Goal: Information Seeking & Learning: Learn about a topic

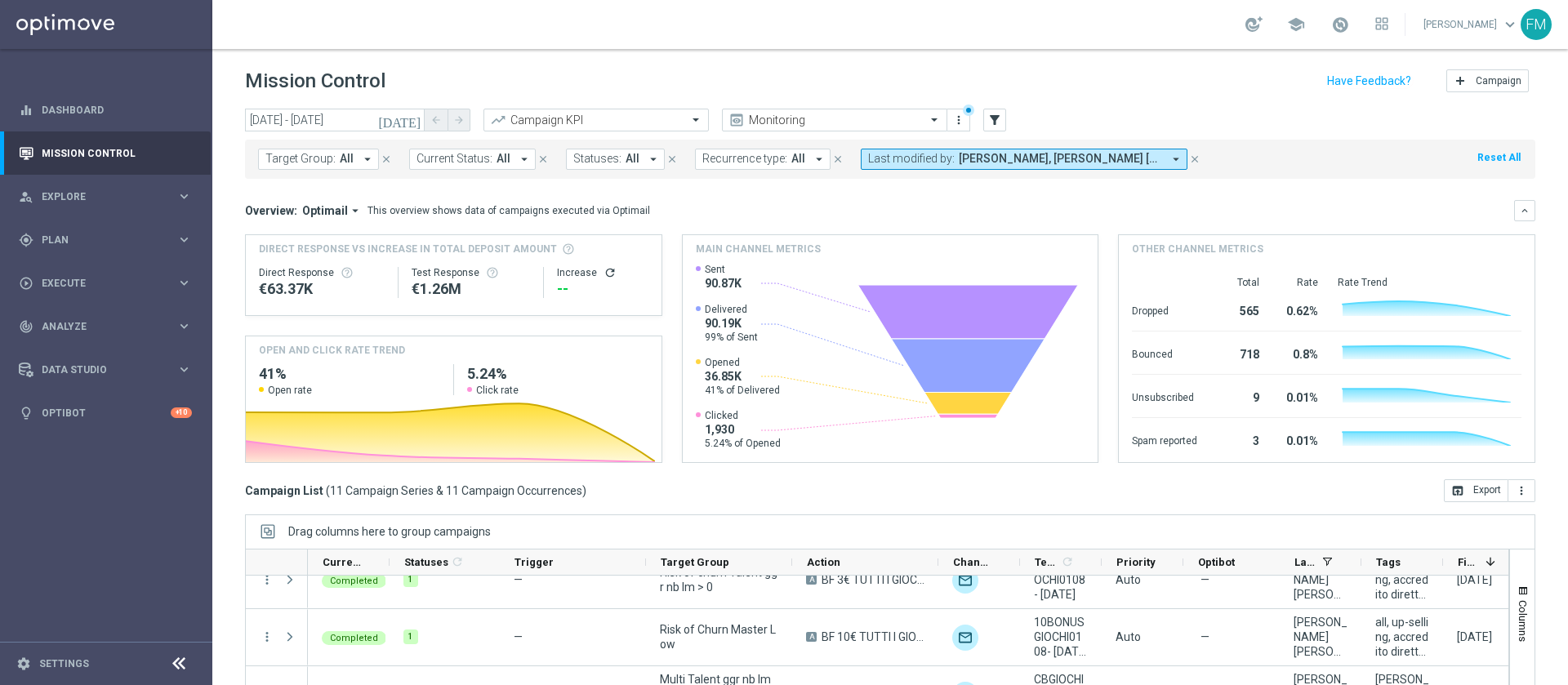
click at [420, 115] on icon "[DATE]" at bounding box center [400, 119] width 44 height 15
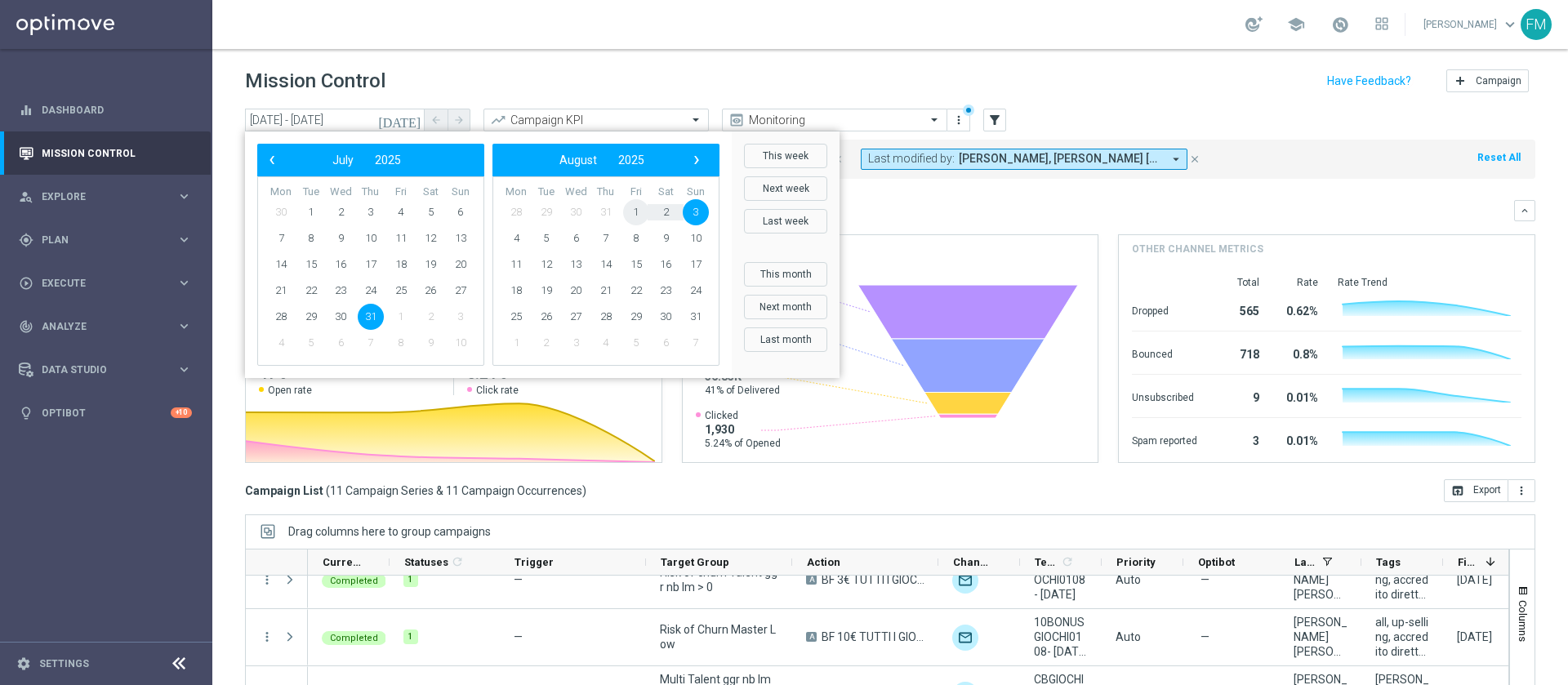
click at [632, 207] on span "1" at bounding box center [636, 212] width 26 height 26
click at [465, 207] on span "3" at bounding box center [461, 212] width 26 height 26
type input "[DATE] - [DATE]"
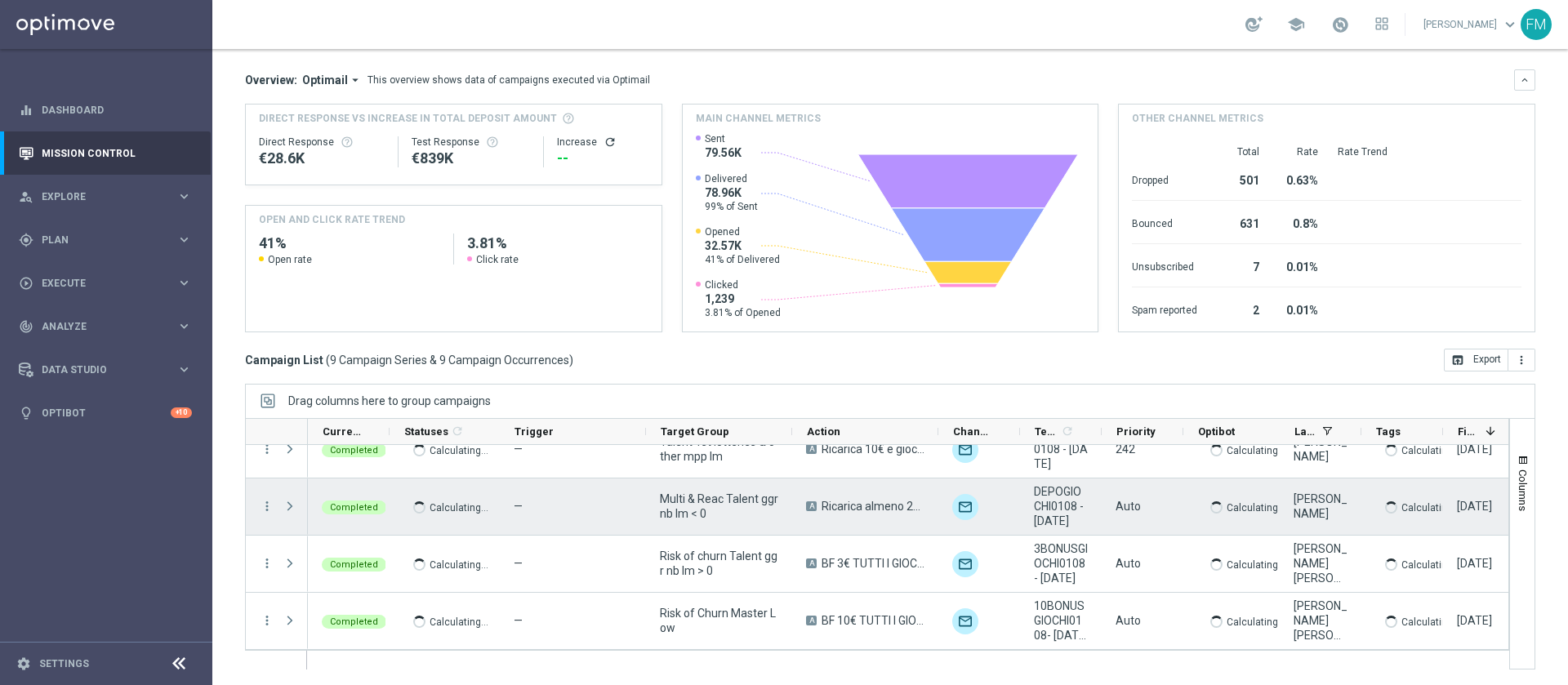
scroll to position [131, 0]
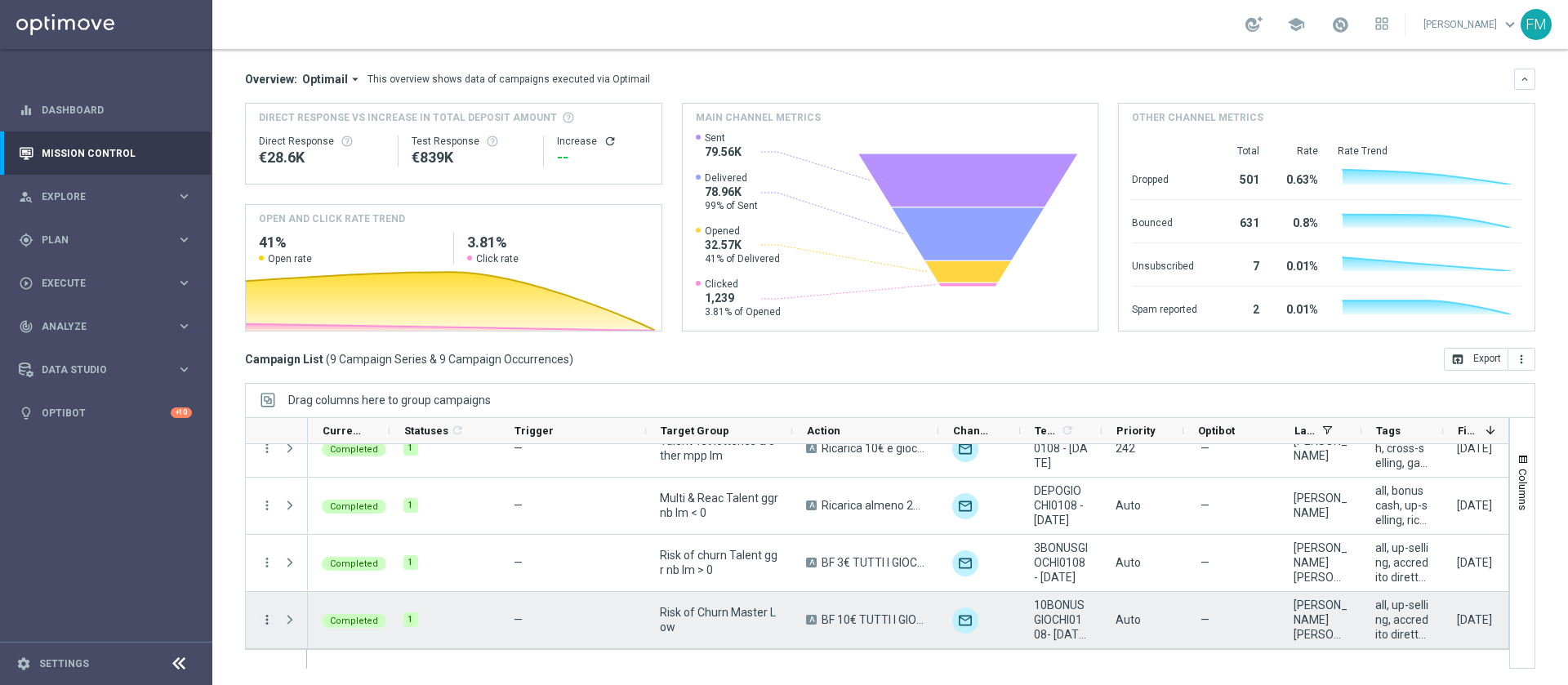
click at [269, 617] on icon "more_vert" at bounding box center [267, 619] width 15 height 15
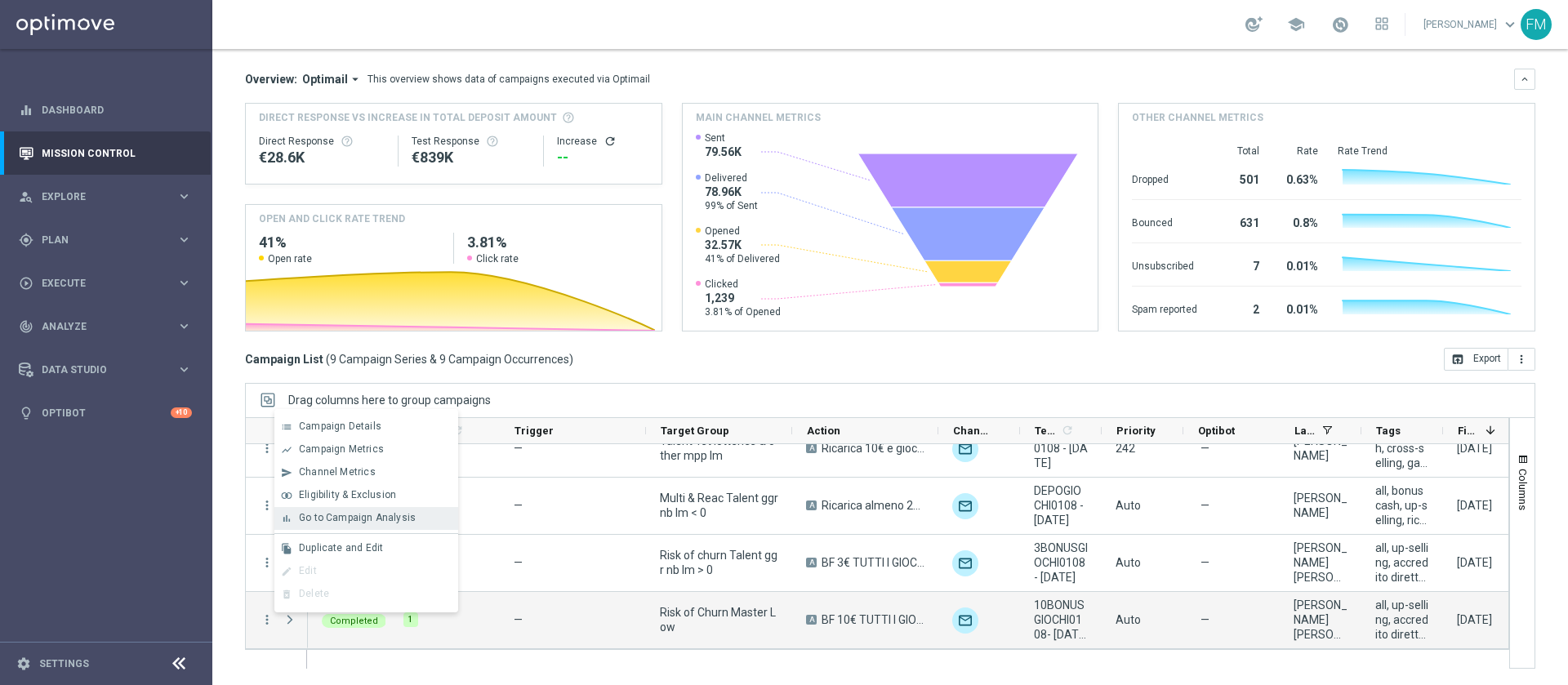
click at [355, 520] on span "Go to Campaign Analysis" at bounding box center [356, 517] width 116 height 11
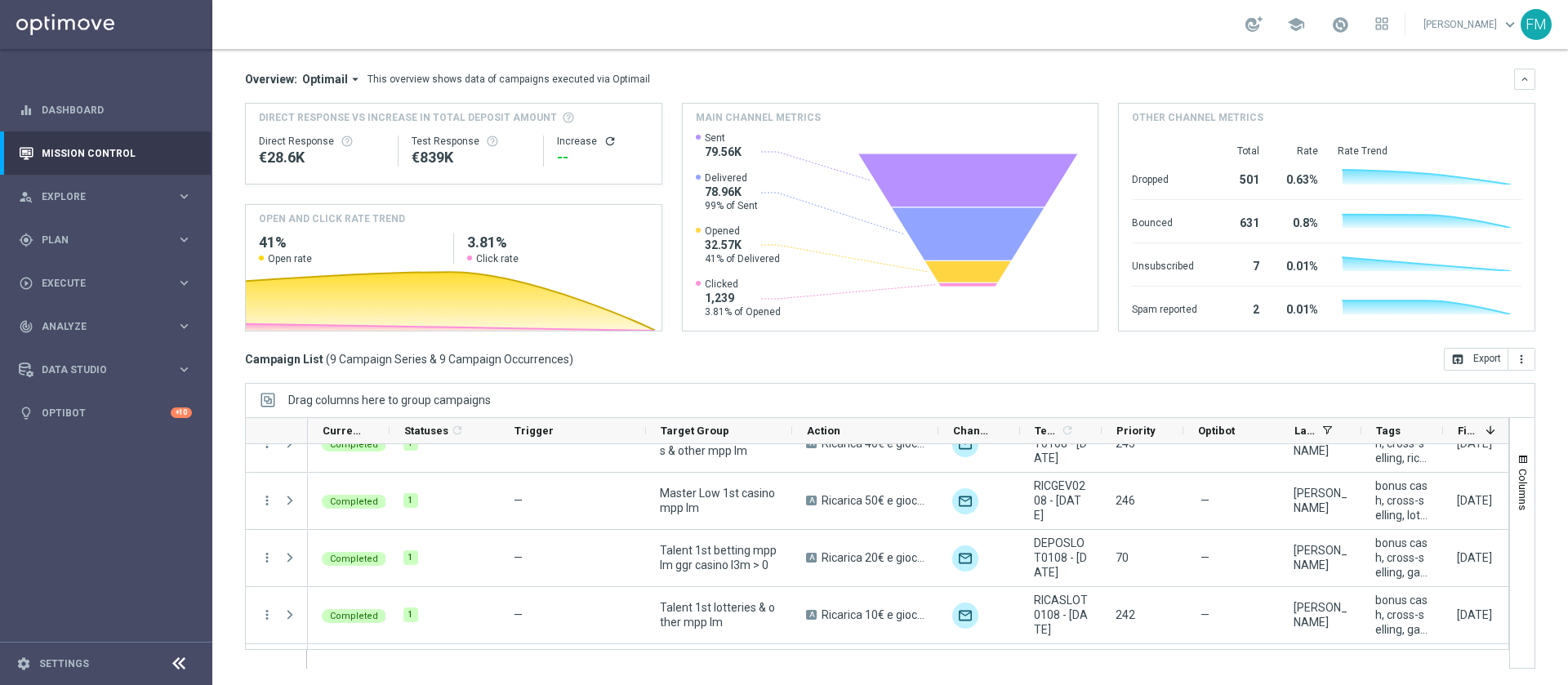
scroll to position [122, 0]
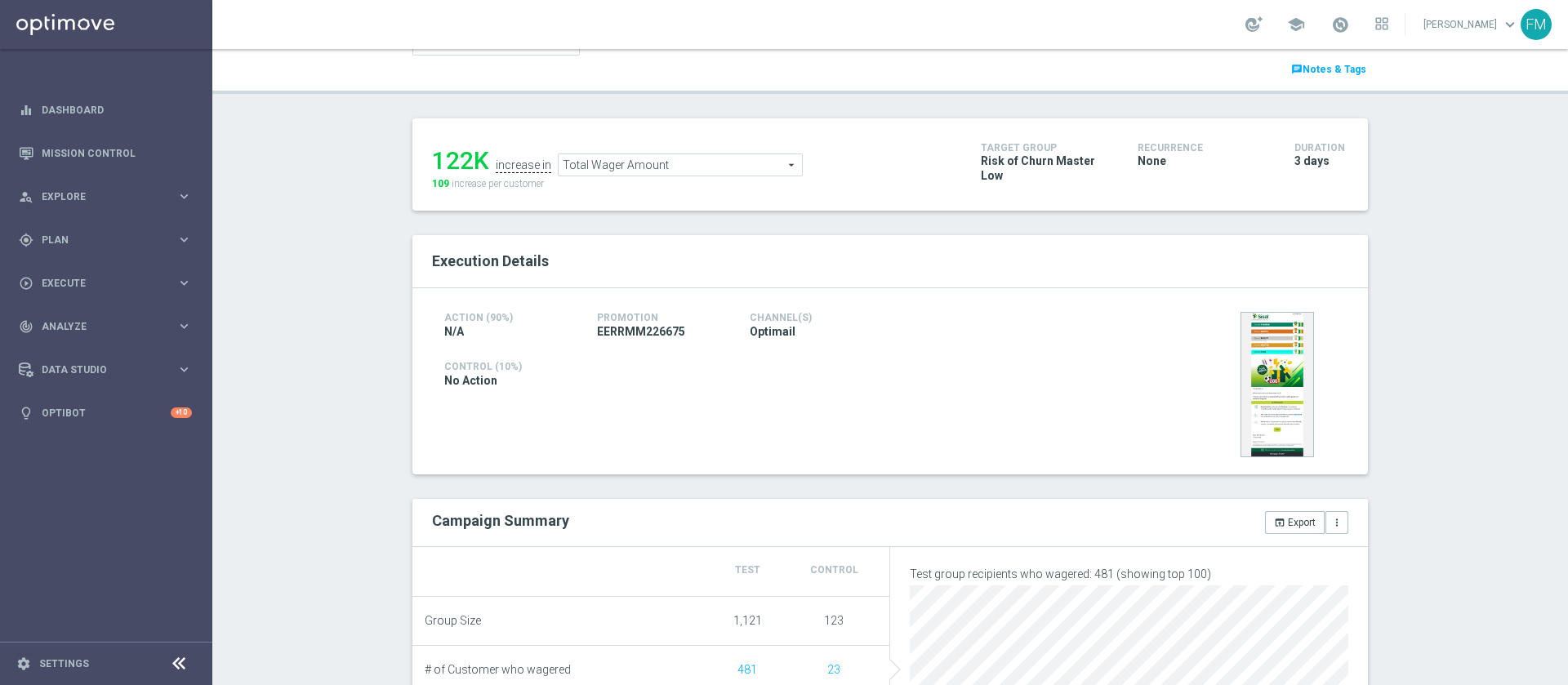
scroll to position [122, 0]
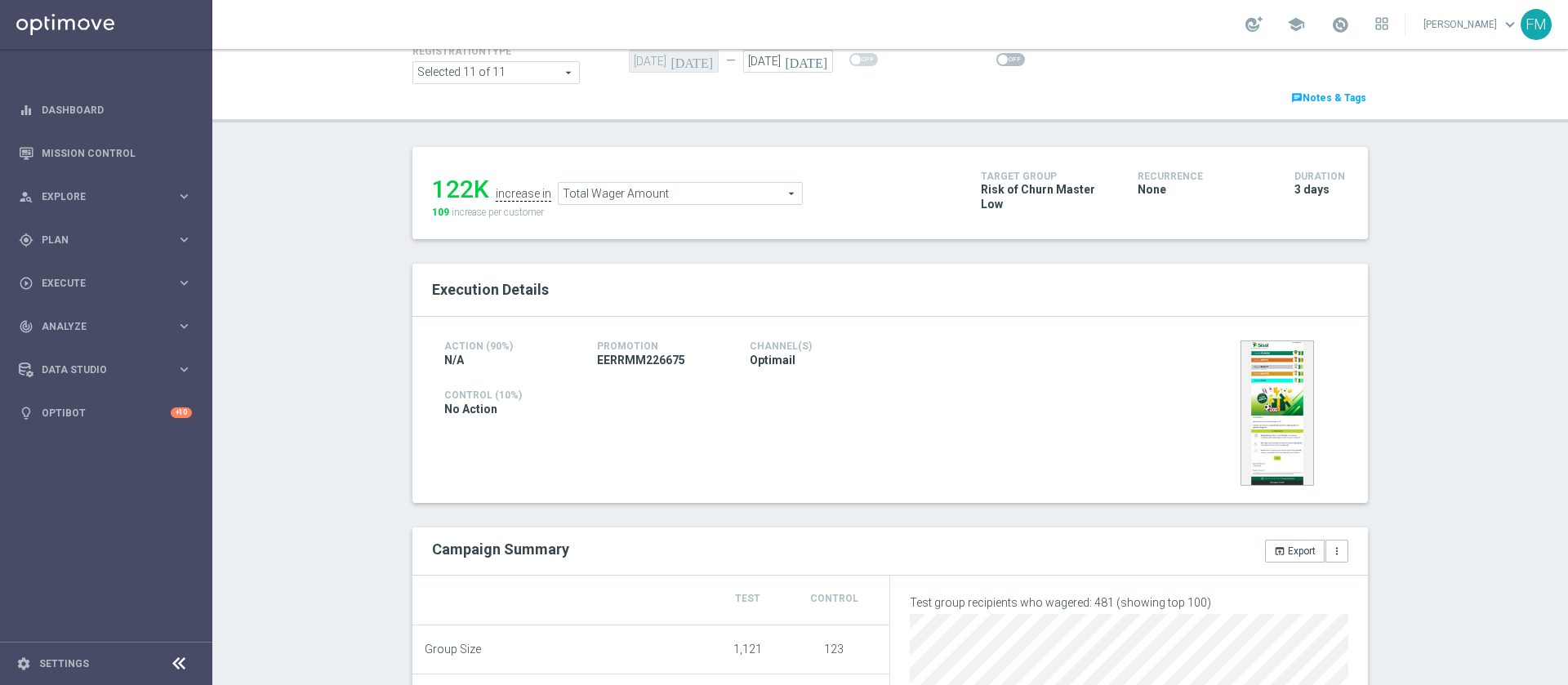
click at [701, 197] on span "Total Wager Amount" at bounding box center [680, 193] width 243 height 21
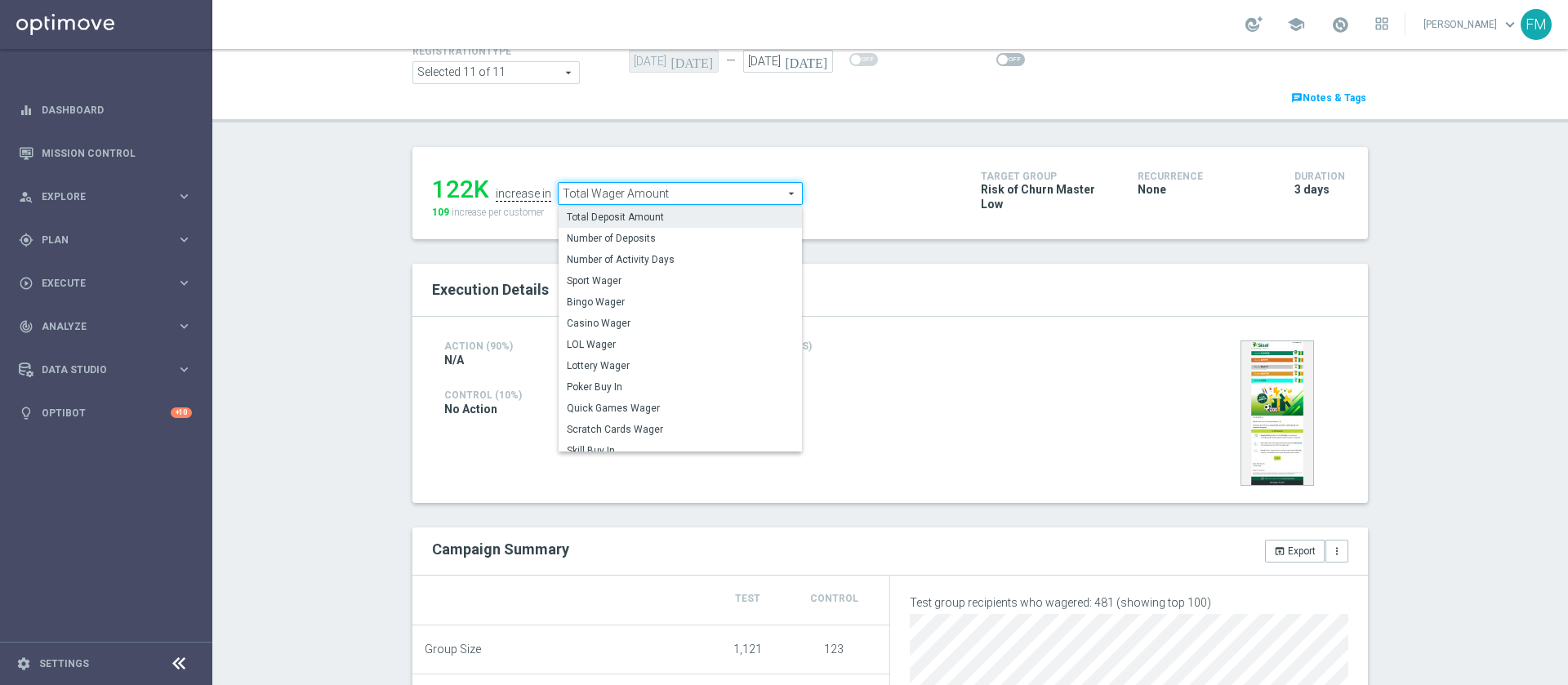
click at [666, 211] on span "Total Deposit Amount" at bounding box center [680, 217] width 227 height 13
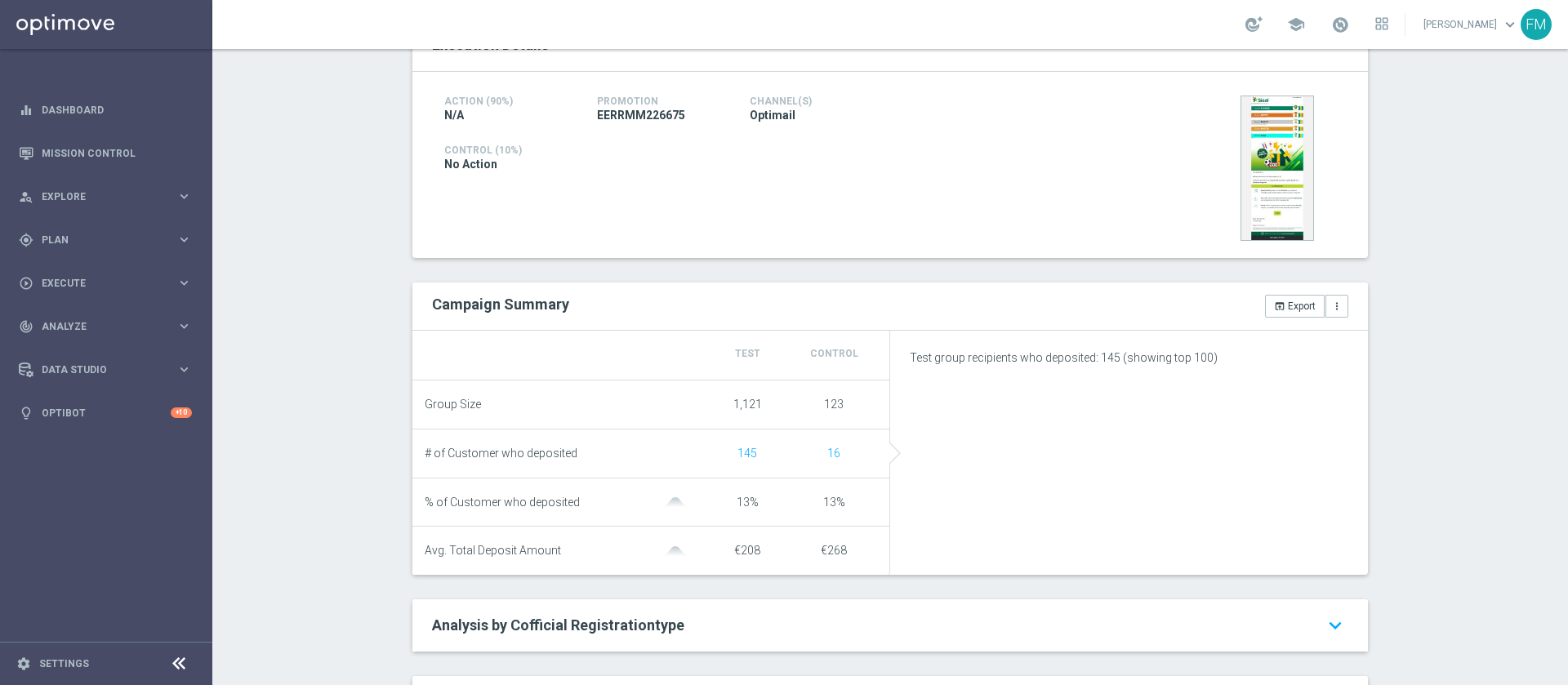
scroll to position [122, 0]
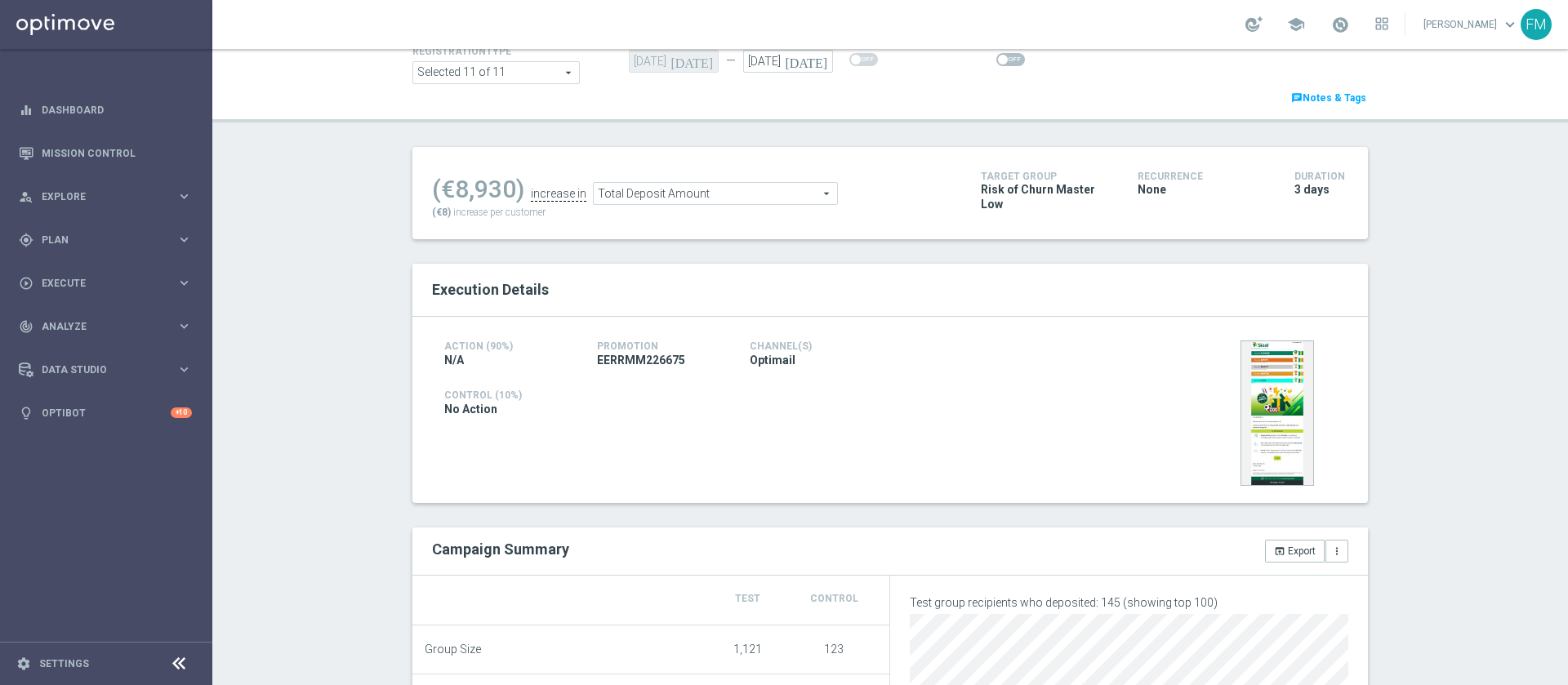
click at [743, 195] on span "Total Deposit Amount" at bounding box center [715, 193] width 243 height 21
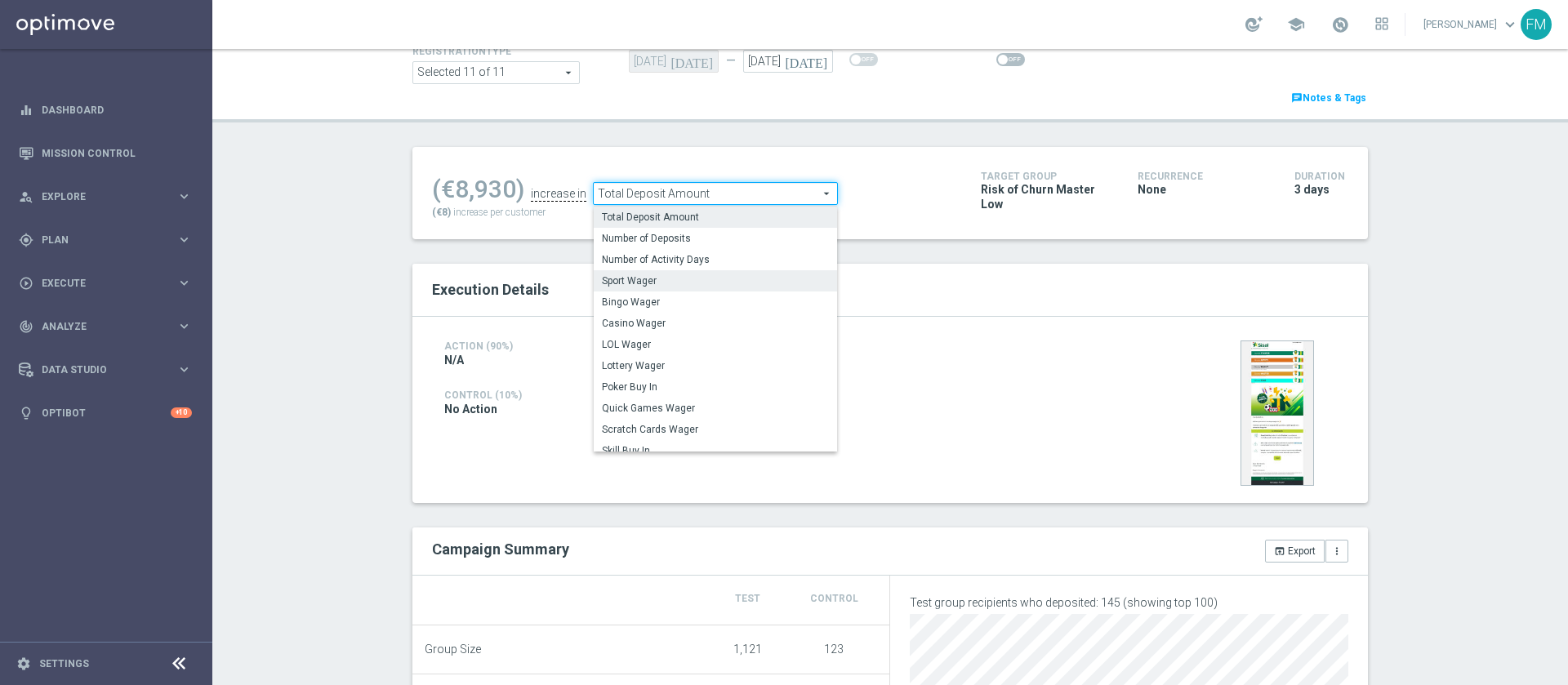
click at [727, 276] on span "Sport Wager" at bounding box center [716, 281] width 227 height 13
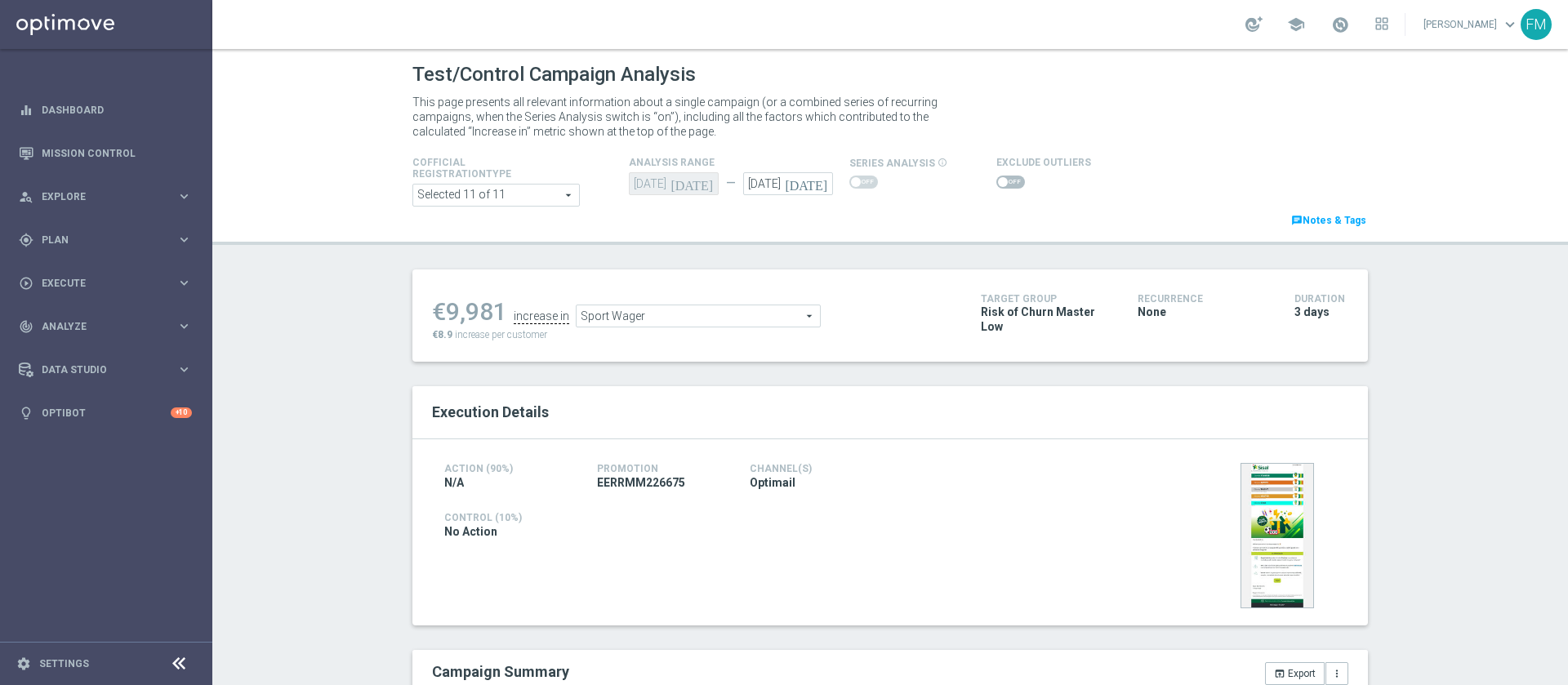
click at [740, 309] on span "Sport Wager" at bounding box center [698, 316] width 243 height 21
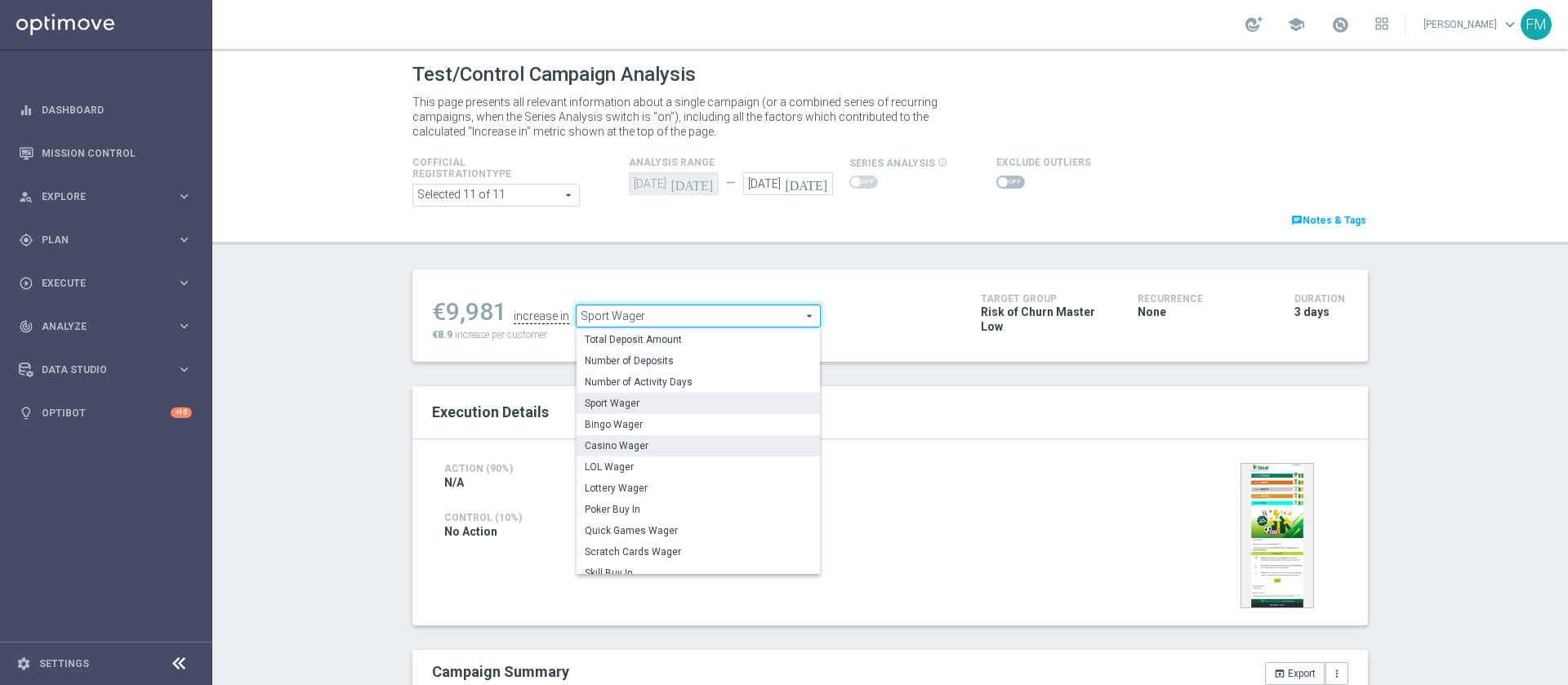
click at [686, 440] on span "Casino Wager" at bounding box center [698, 445] width 227 height 13
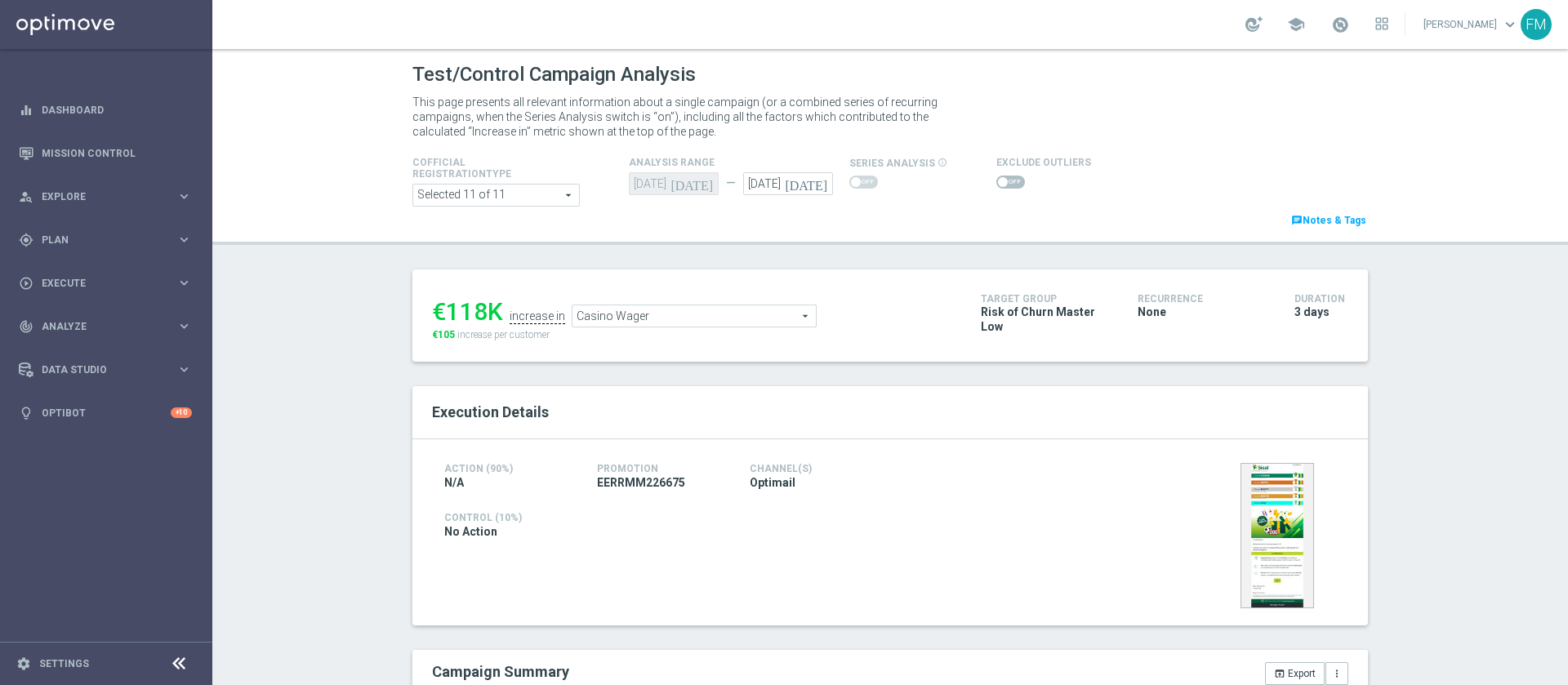
click at [684, 327] on span "Casino Wager" at bounding box center [694, 316] width 243 height 21
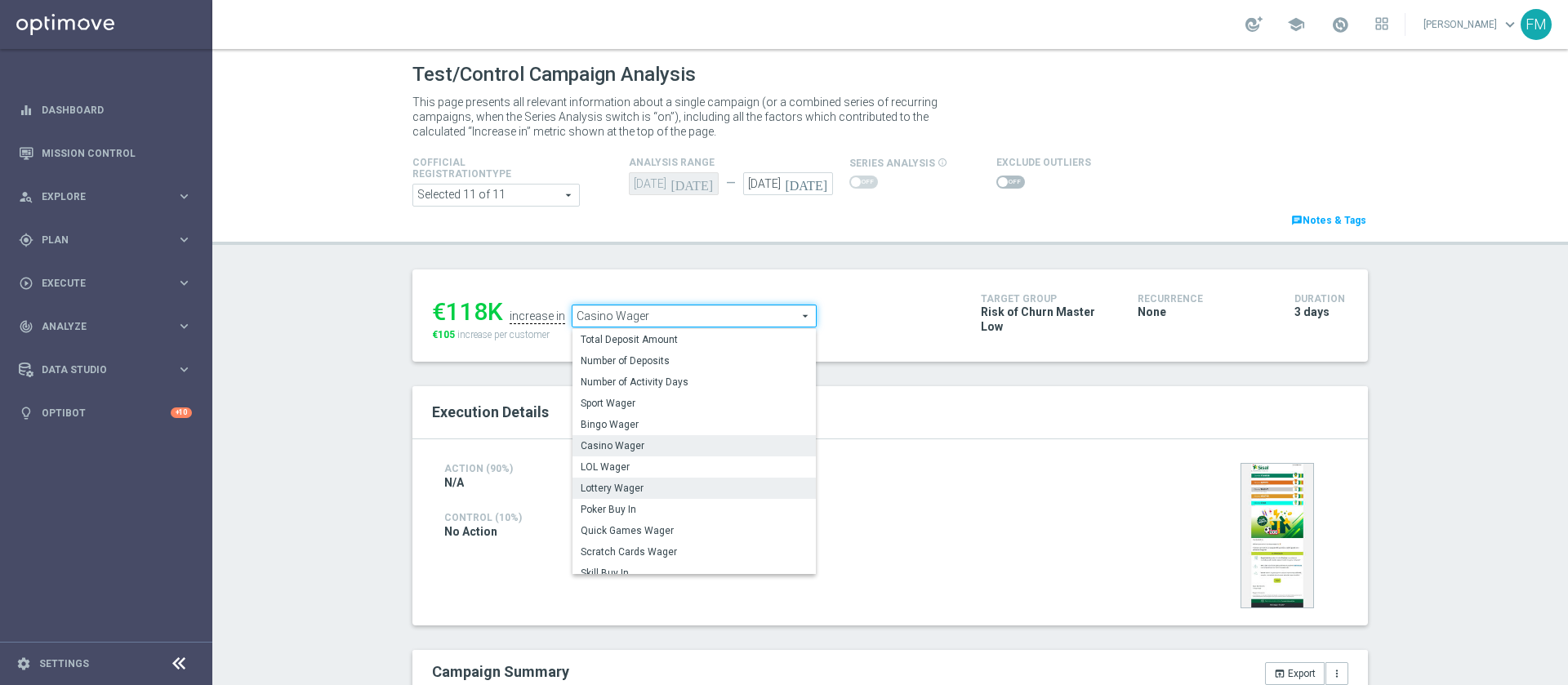
click at [696, 484] on span "Lottery Wager" at bounding box center [694, 488] width 227 height 13
type input "Lottery Wager"
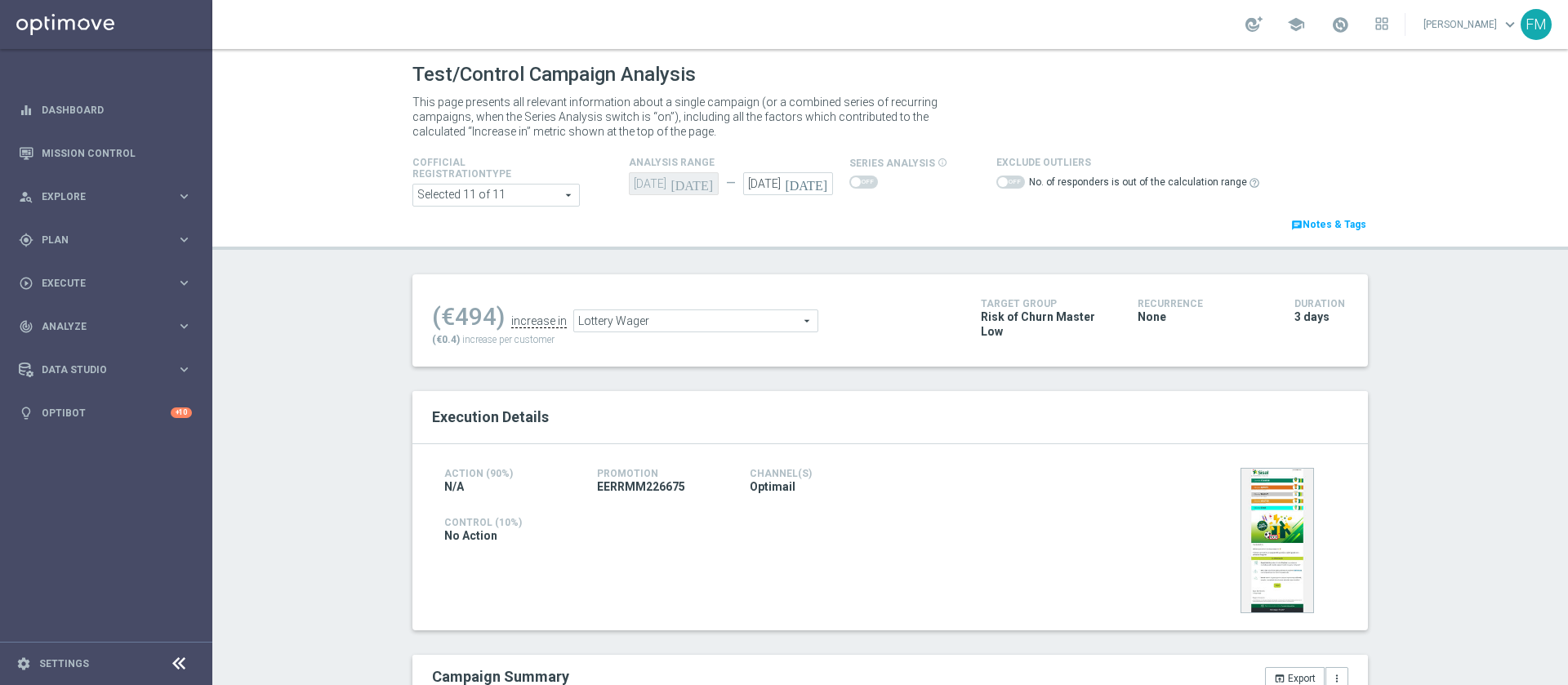
click at [737, 325] on span "Lottery Wager" at bounding box center [696, 321] width 243 height 21
